Goal: Communication & Community: Connect with others

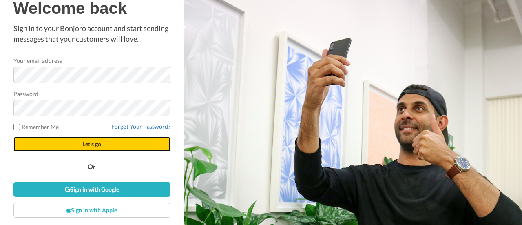
click at [110, 148] on button "Let's go" at bounding box center [91, 144] width 157 height 15
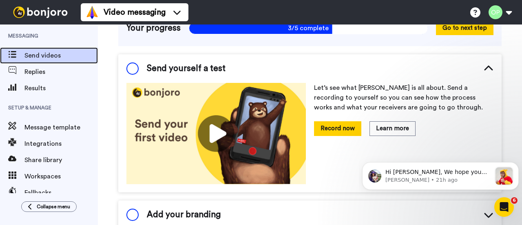
click at [50, 56] on span "Send videos" at bounding box center [60, 56] width 73 height 10
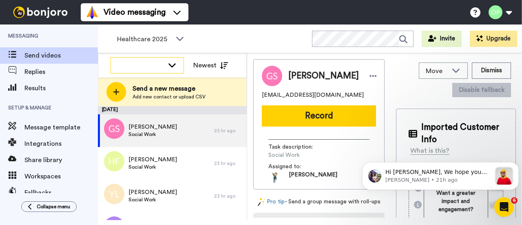
click at [171, 64] on icon at bounding box center [172, 65] width 10 height 8
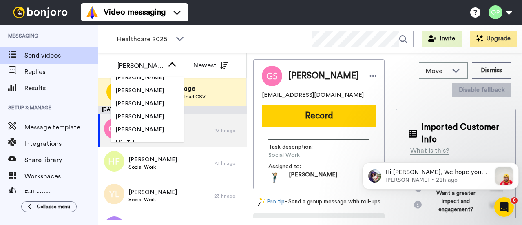
scroll to position [1129, 0]
click at [145, 88] on span "Ralph Lonzanida" at bounding box center [140, 90] width 58 height 8
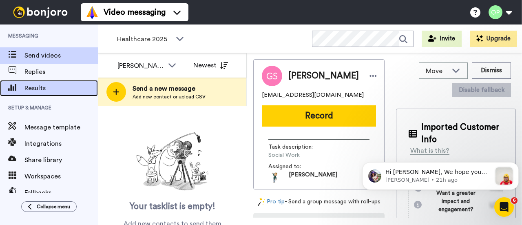
click at [43, 85] on span "Results" at bounding box center [60, 88] width 73 height 10
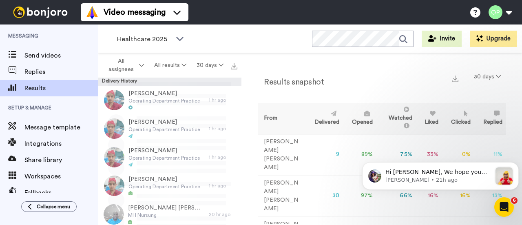
scroll to position [31, 0]
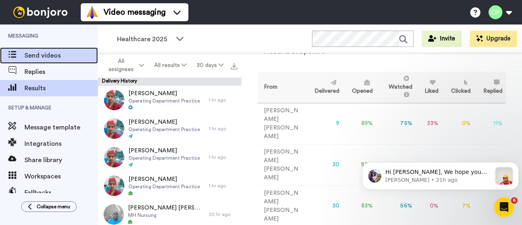
click at [49, 52] on span "Send videos" at bounding box center [60, 56] width 73 height 10
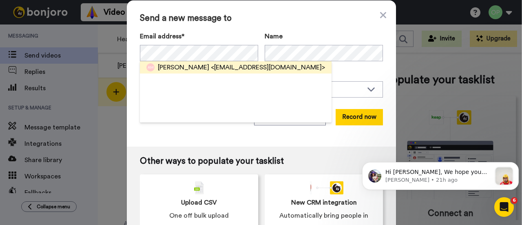
click at [251, 67] on span "<[EMAIL_ADDRESS][DOMAIN_NAME]>" at bounding box center [268, 67] width 114 height 10
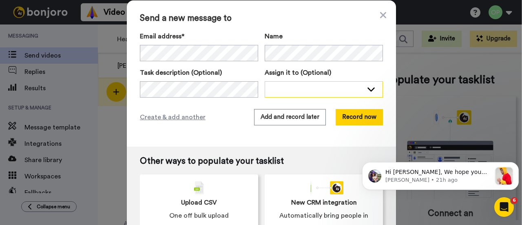
click at [303, 91] on div at bounding box center [317, 89] width 91 height 8
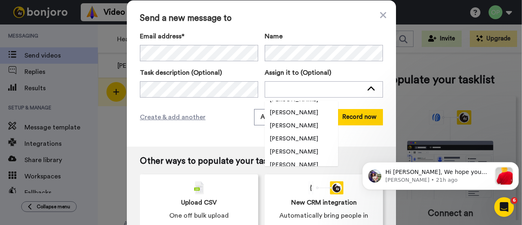
scroll to position [1105, 0]
click at [301, 129] on span "[PERSON_NAME]" at bounding box center [294, 125] width 58 height 8
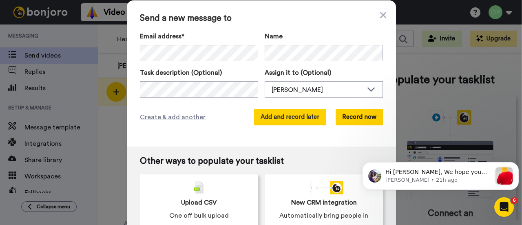
click at [304, 123] on button "Add and record later" at bounding box center [290, 117] width 72 height 16
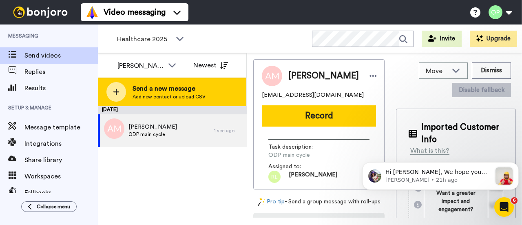
click at [149, 97] on span "Add new contact or upload CSV" at bounding box center [169, 96] width 73 height 7
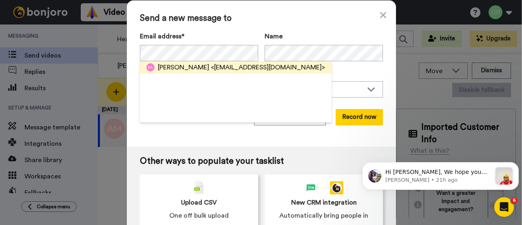
click at [216, 66] on span "<[EMAIL_ADDRESS][DOMAIN_NAME]>" at bounding box center [268, 67] width 114 height 10
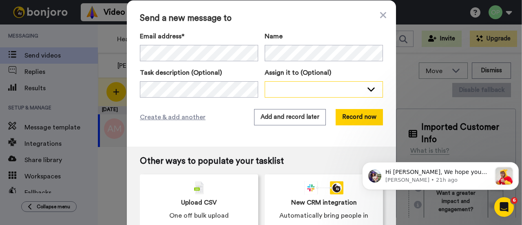
click at [288, 89] on div at bounding box center [317, 89] width 91 height 8
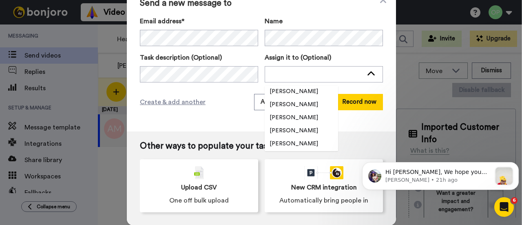
scroll to position [1097, 0]
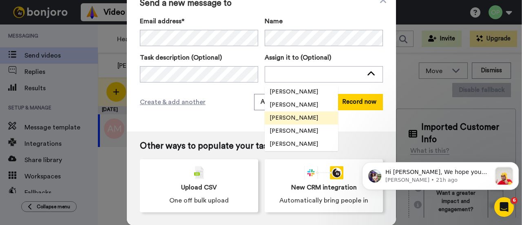
click at [299, 122] on li "[PERSON_NAME]" at bounding box center [301, 117] width 73 height 13
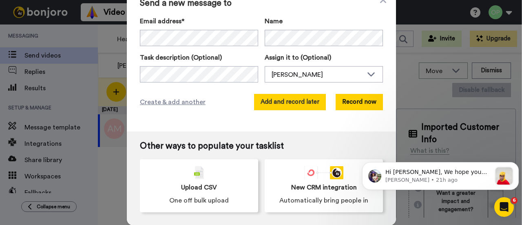
click at [294, 102] on button "Add and record later" at bounding box center [290, 102] width 72 height 16
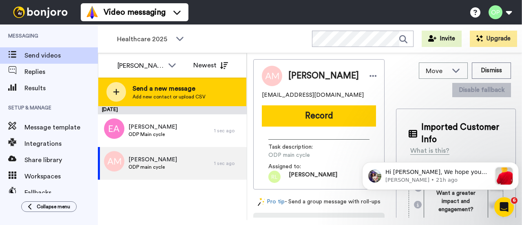
click at [152, 100] on div "Send a new message Add new contact or upload CSV" at bounding box center [172, 92] width 148 height 29
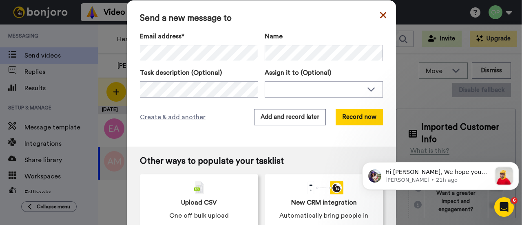
click at [380, 14] on icon at bounding box center [383, 15] width 6 height 6
